Goal: Find specific page/section: Find specific page/section

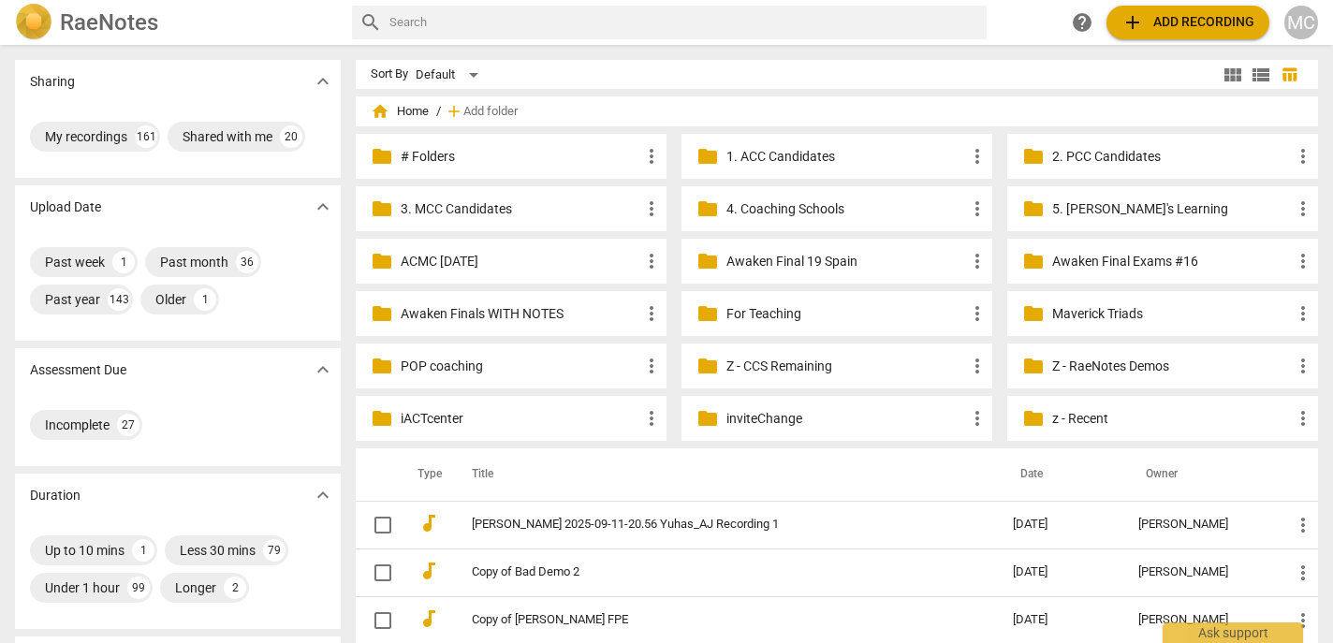
click at [1084, 417] on p "z - Recent" at bounding box center [1172, 419] width 240 height 20
click at [799, 372] on p "Z - CCS Remaining" at bounding box center [846, 367] width 240 height 20
click at [587, 31] on input "text" at bounding box center [684, 22] width 590 height 30
type input "[PERSON_NAME]"
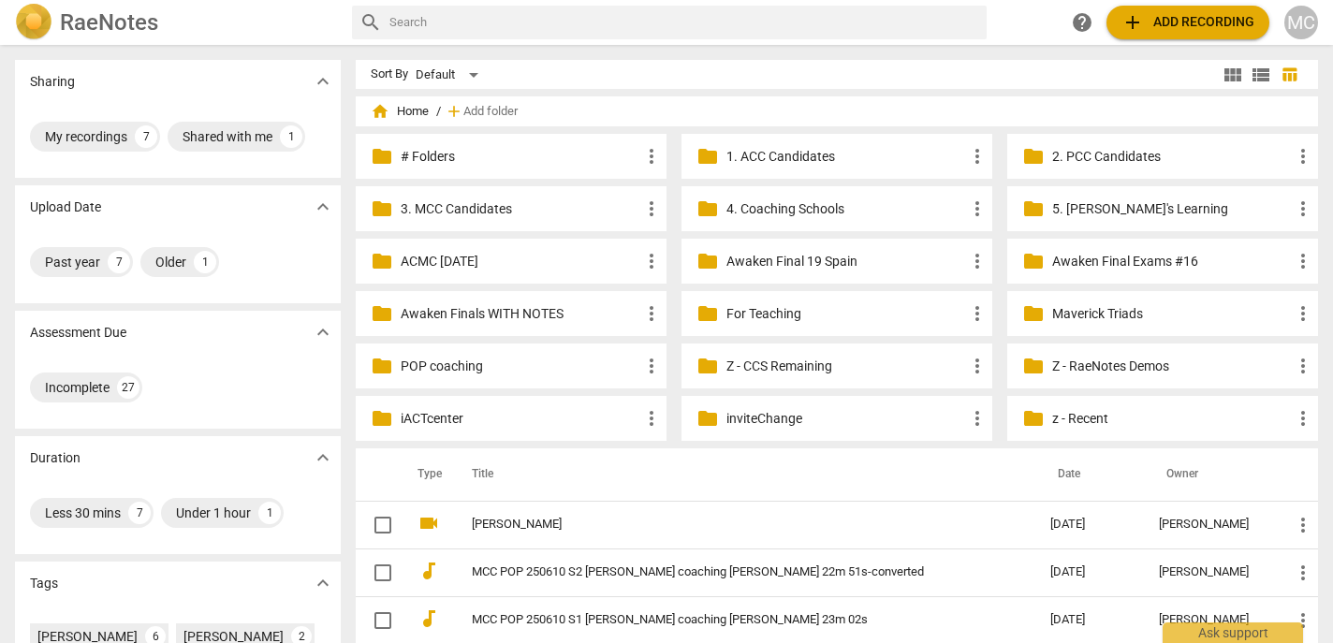
click at [857, 15] on input "text" at bounding box center [684, 22] width 590 height 30
type input "o"
type input "rox"
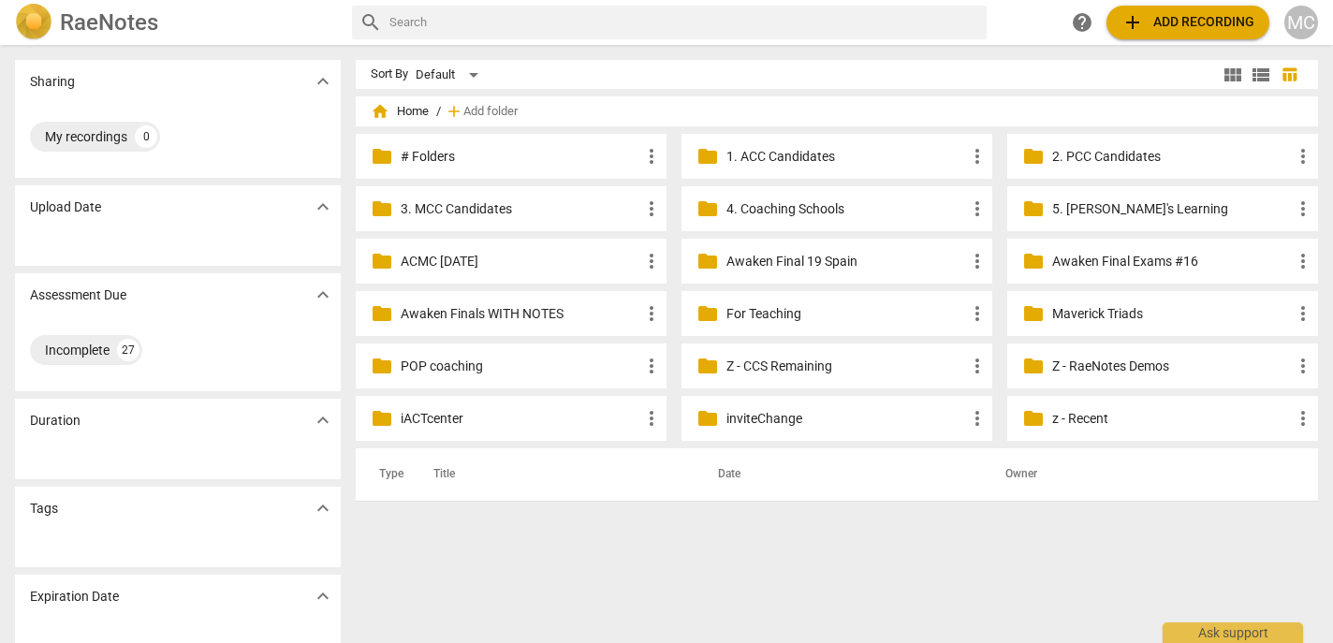
click at [72, 2] on div "RaeNotes search help add Add recording MC" at bounding box center [666, 22] width 1333 height 45
click at [67, 20] on h2 "RaeNotes" at bounding box center [109, 22] width 98 height 26
